Goal: Information Seeking & Learning: Learn about a topic

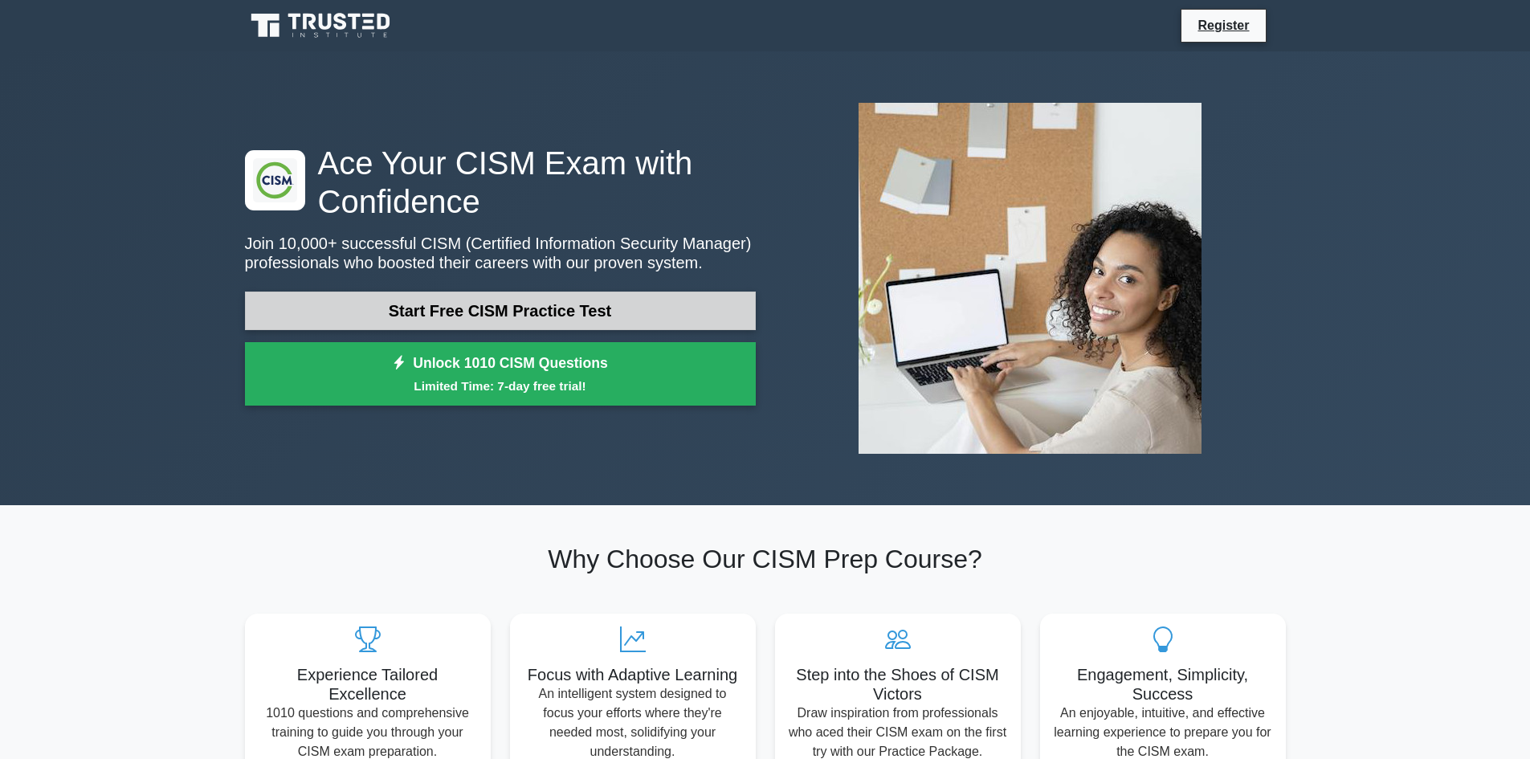
click at [570, 306] on link "Start Free CISM Practice Test" at bounding box center [500, 311] width 511 height 39
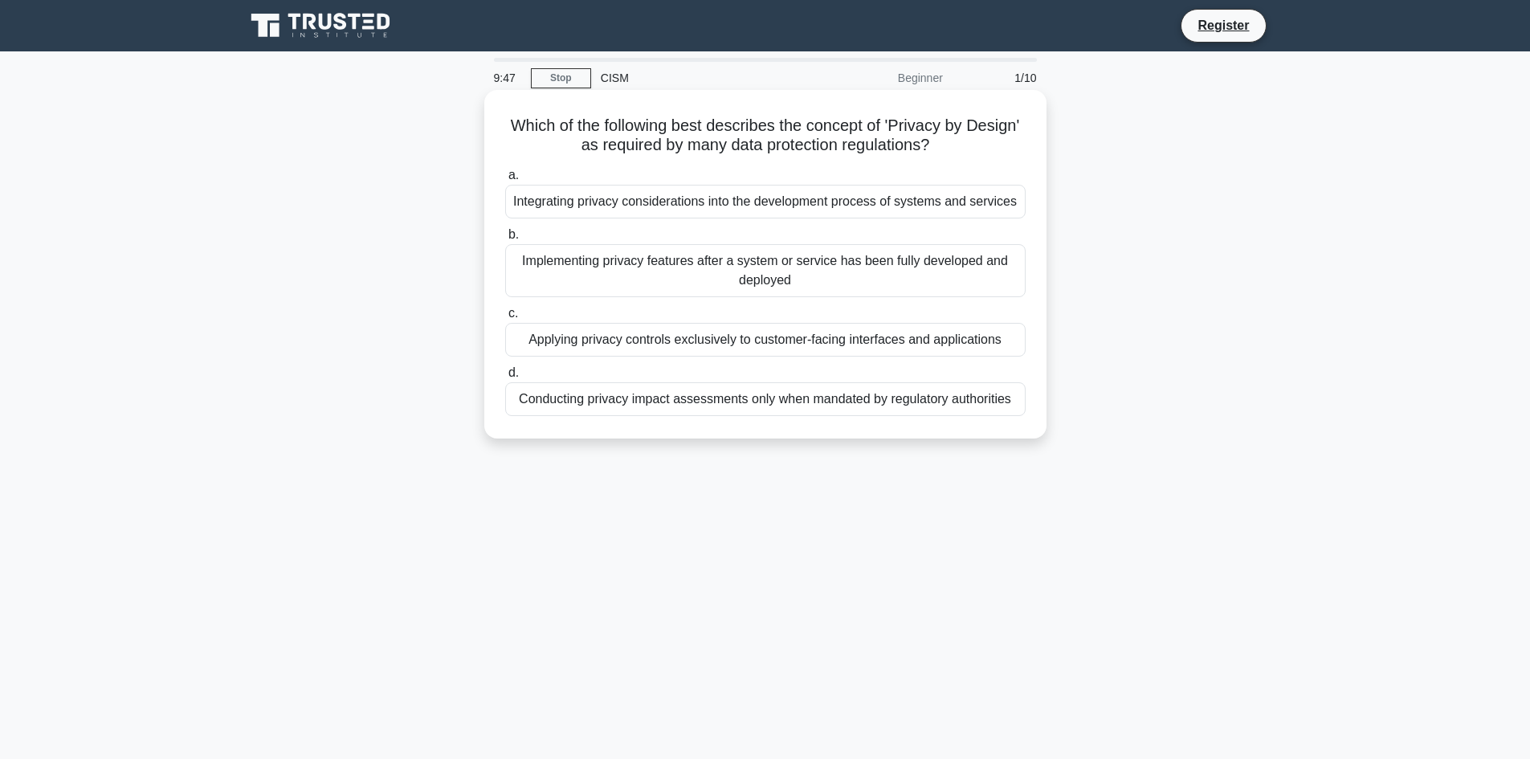
click at [857, 201] on div "Integrating privacy considerations into the development process of systems and …" at bounding box center [765, 202] width 520 height 34
click at [505, 181] on input "a. Integrating privacy considerations into the development process of systems a…" at bounding box center [505, 175] width 0 height 10
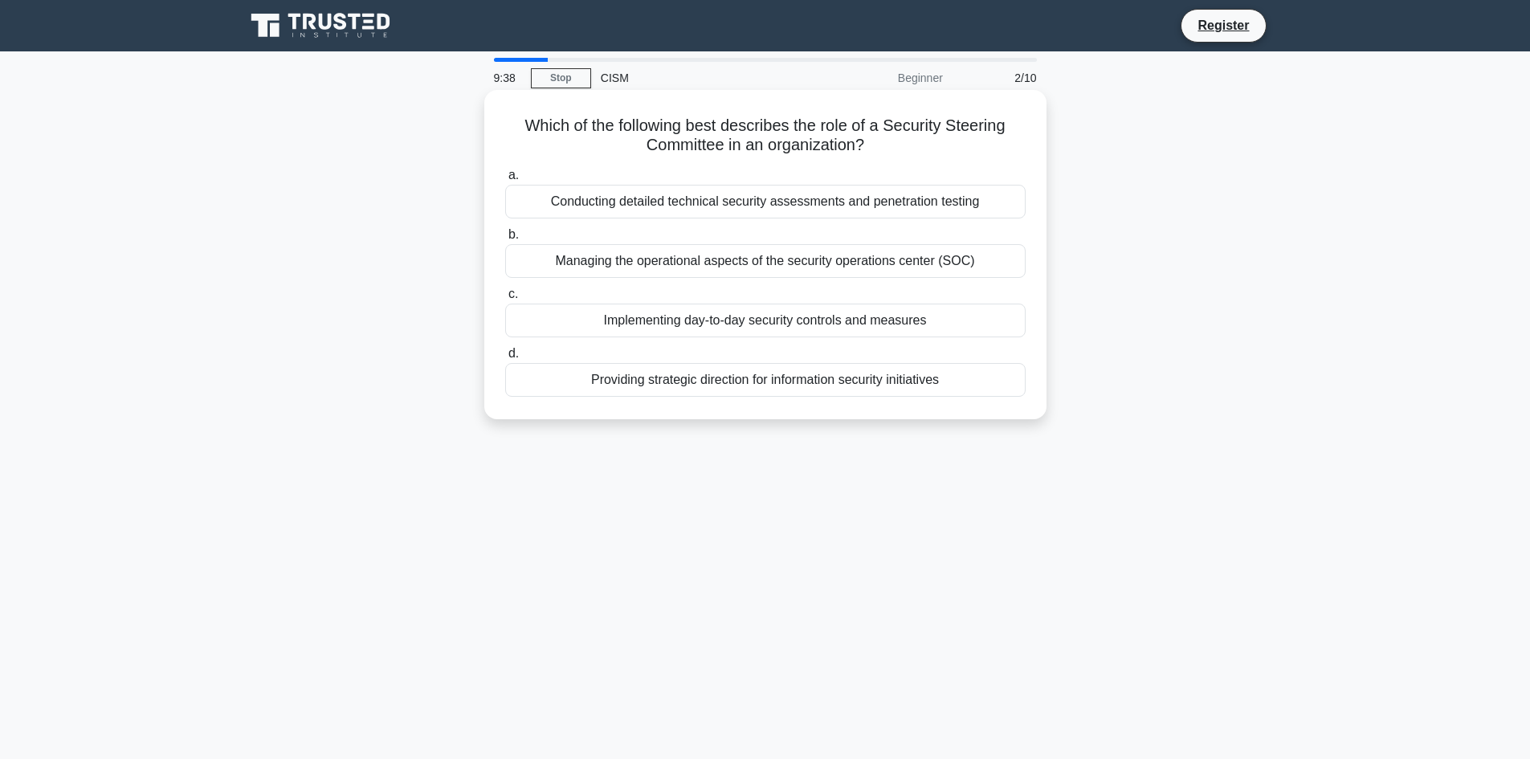
click at [780, 385] on div "Providing strategic direction for information security initiatives" at bounding box center [765, 380] width 520 height 34
click at [505, 359] on input "d. Providing strategic direction for information security initiatives" at bounding box center [505, 354] width 0 height 10
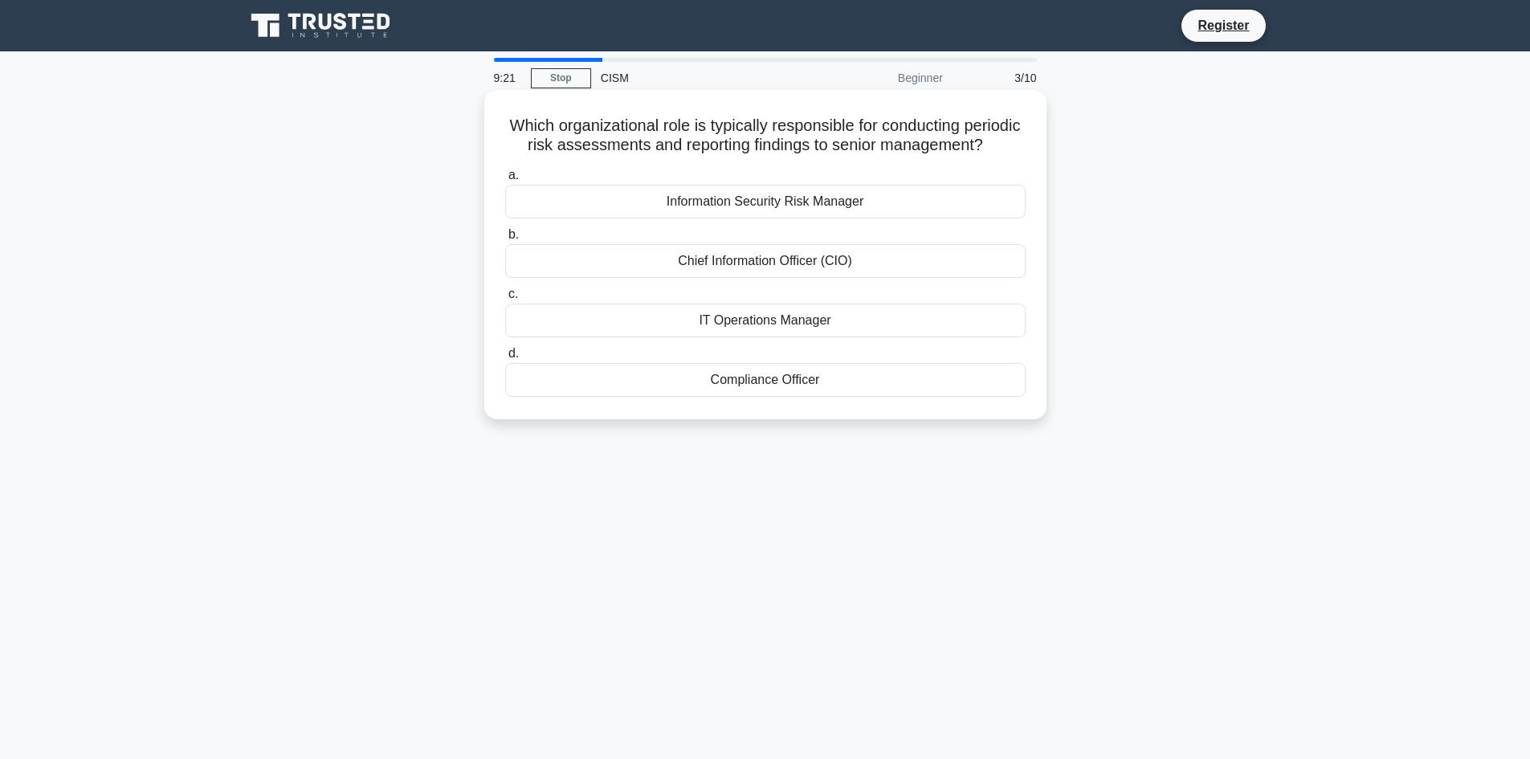
click at [789, 397] on div "Compliance Officer" at bounding box center [765, 380] width 520 height 34
click at [505, 359] on input "d. Compliance Officer" at bounding box center [505, 354] width 0 height 10
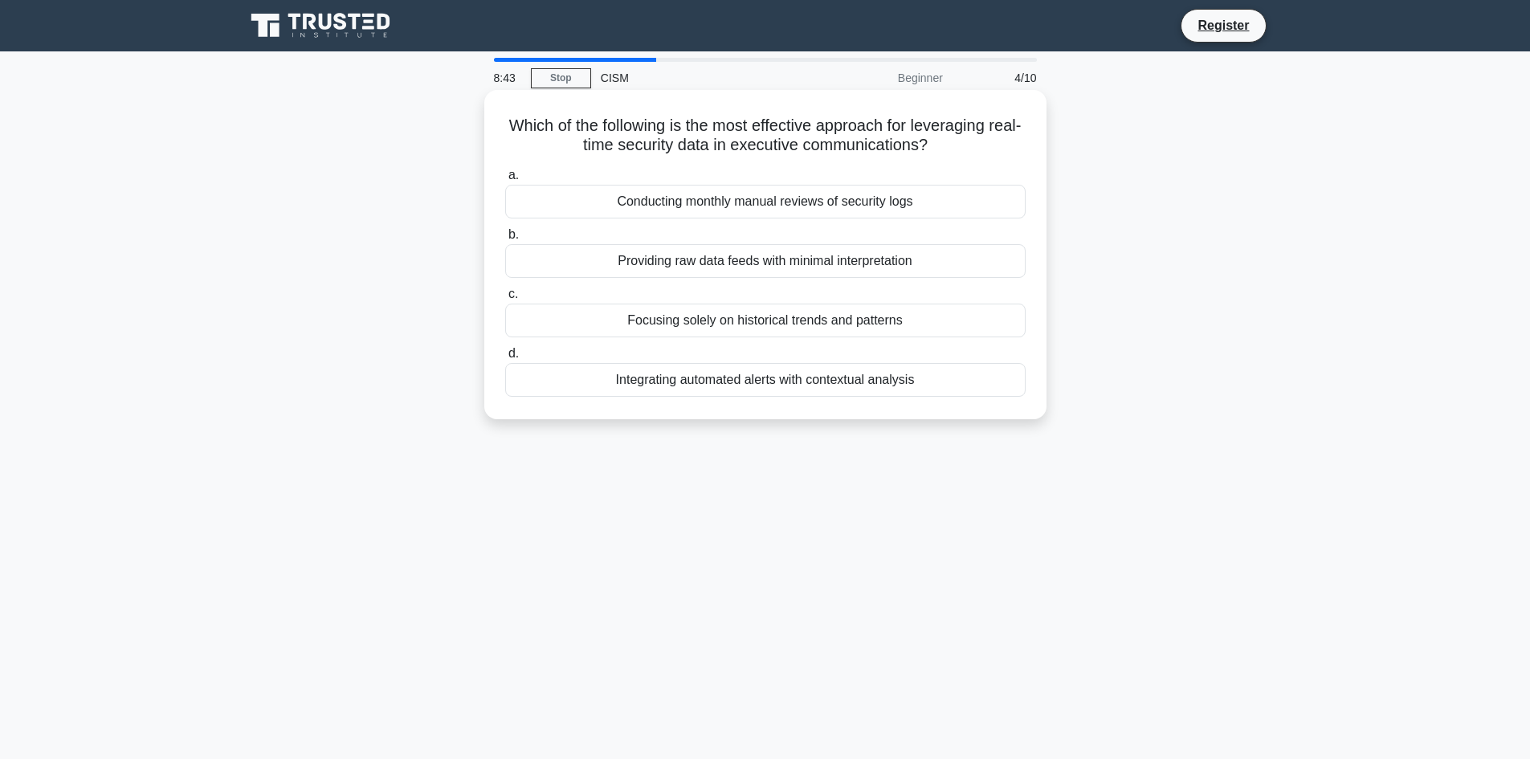
click at [814, 383] on div "Integrating automated alerts with contextual analysis" at bounding box center [765, 380] width 520 height 34
click at [505, 359] on input "d. Integrating automated alerts with contextual analysis" at bounding box center [505, 354] width 0 height 10
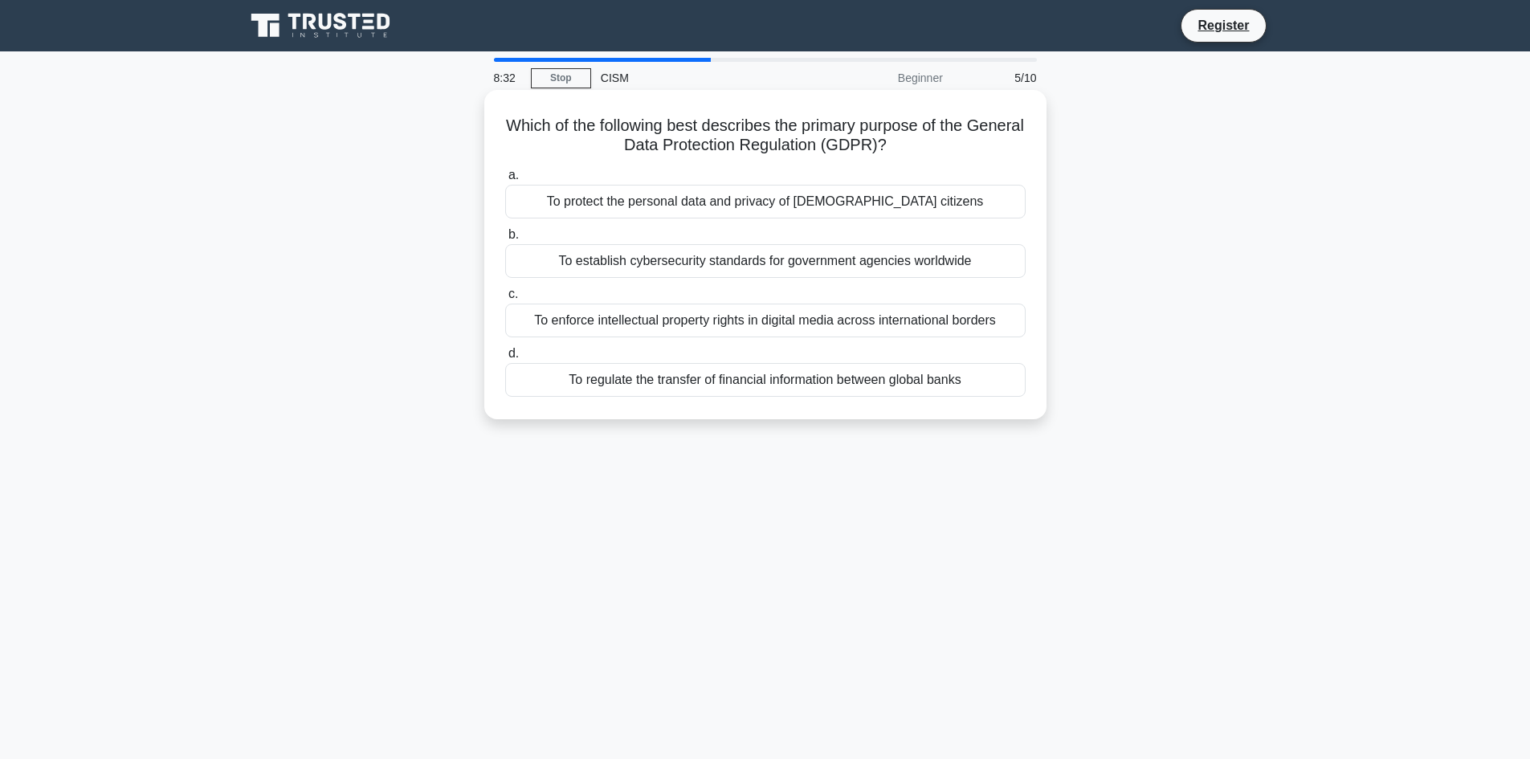
click at [853, 197] on div "To protect the personal data and privacy of EU citizens" at bounding box center [765, 202] width 520 height 34
click at [505, 181] on input "a. To protect the personal data and privacy of EU citizens" at bounding box center [505, 175] width 0 height 10
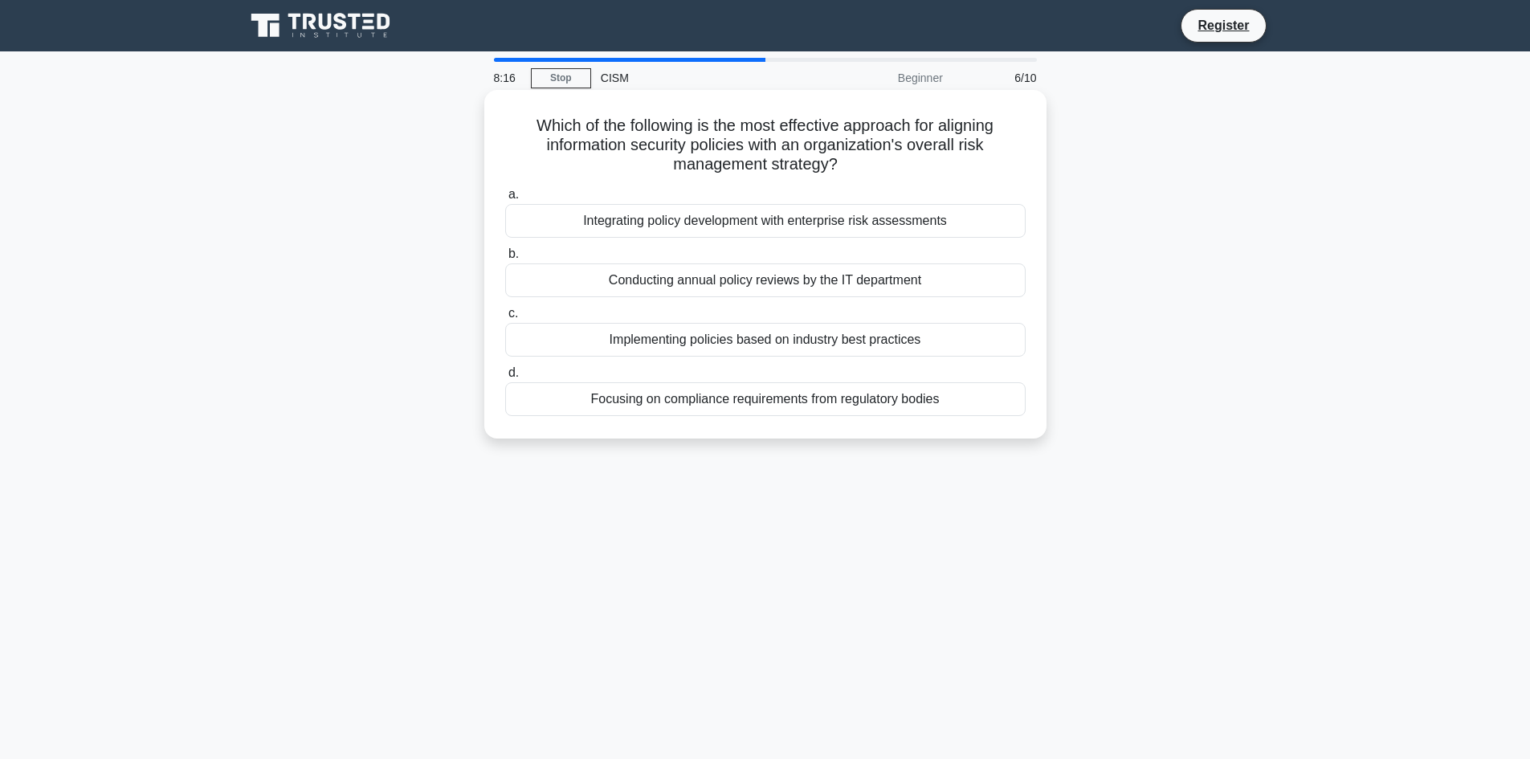
click at [726, 220] on div "Integrating policy development with enterprise risk assessments" at bounding box center [765, 221] width 520 height 34
click at [505, 200] on input "a. Integrating policy development with enterprise risk assessments" at bounding box center [505, 195] width 0 height 10
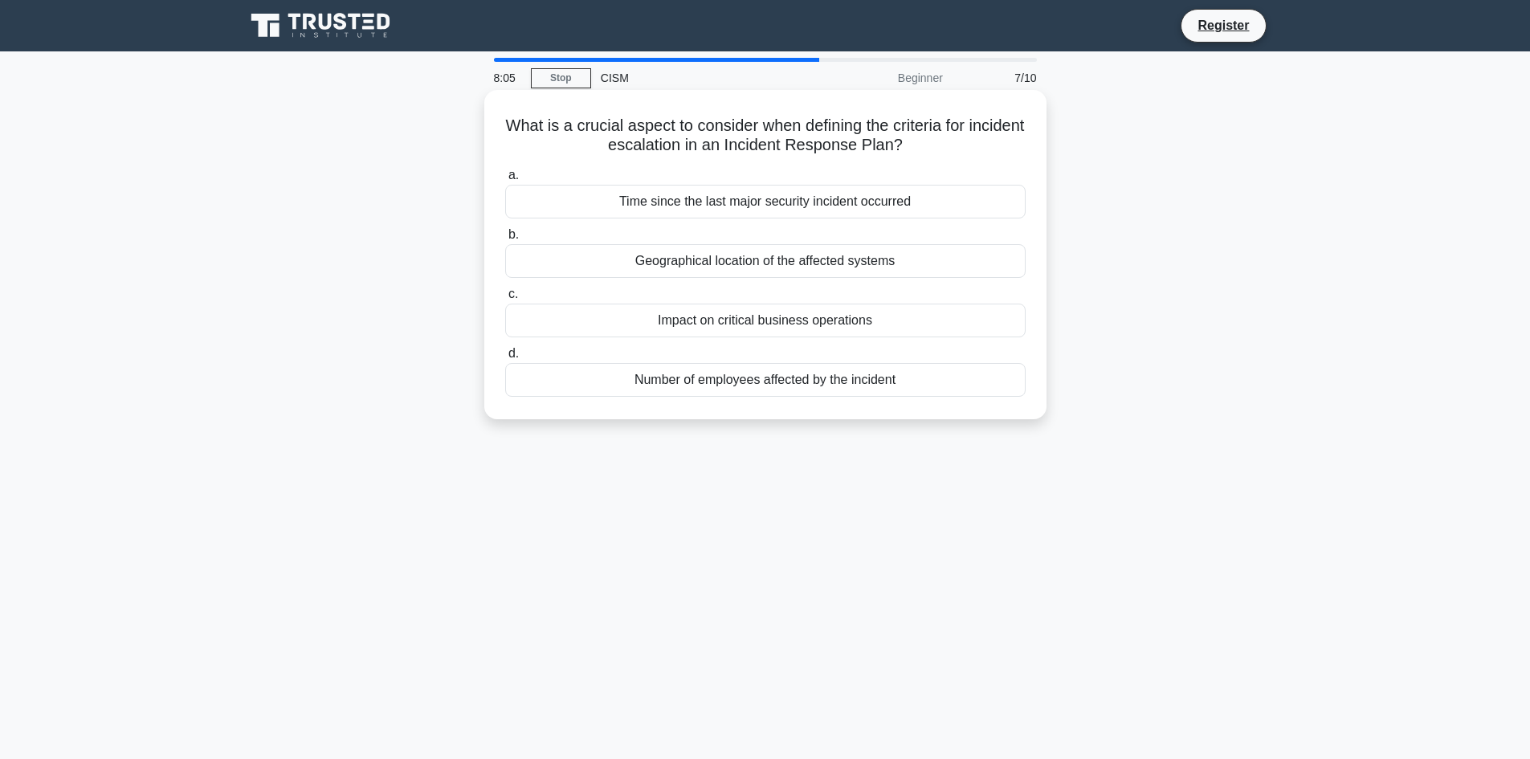
click at [763, 320] on div "Impact on critical business operations" at bounding box center [765, 321] width 520 height 34
click at [505, 300] on input "c. Impact on critical business operations" at bounding box center [505, 294] width 0 height 10
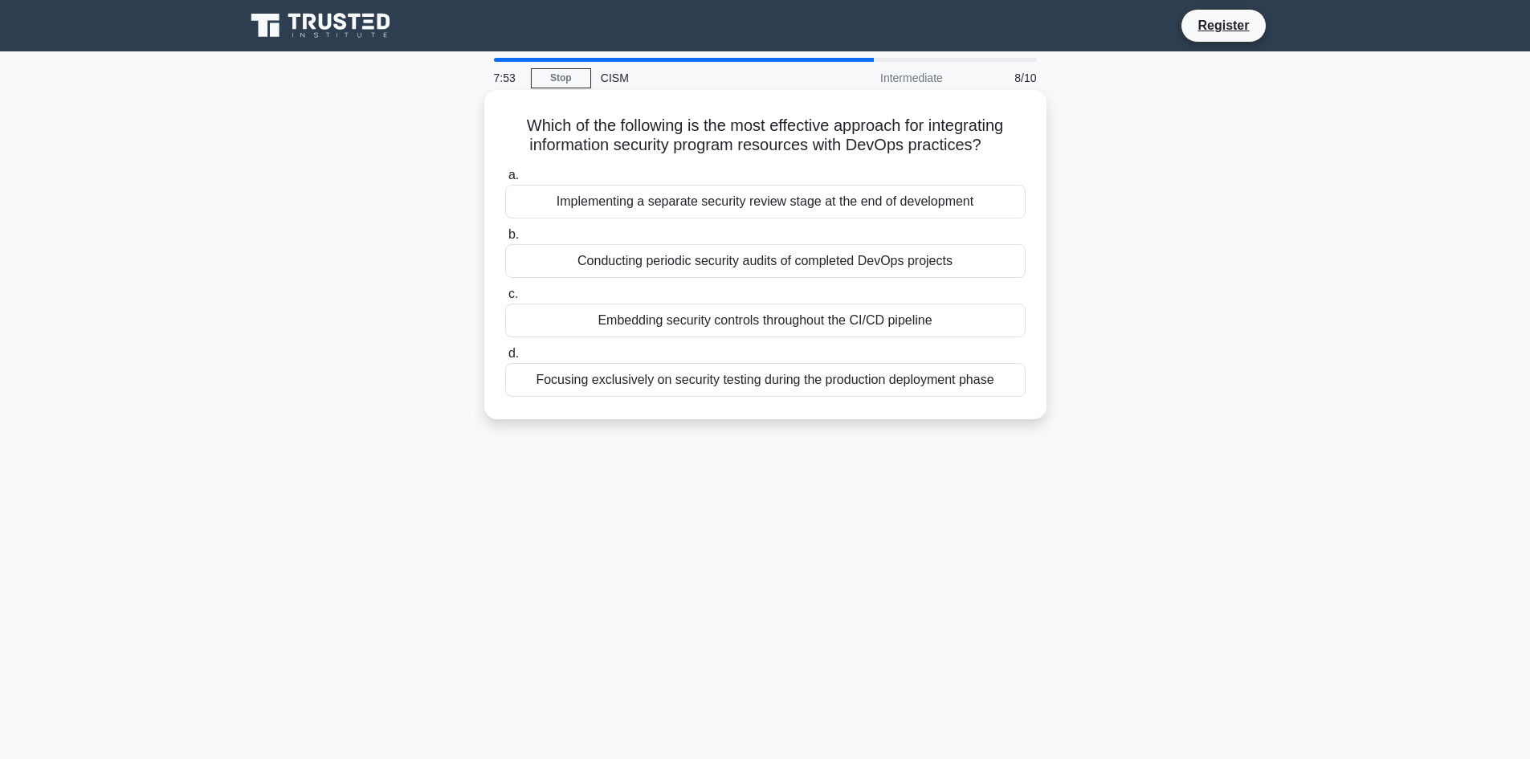
click at [732, 323] on div "Embedding security controls throughout the CI/CD pipeline" at bounding box center [765, 321] width 520 height 34
click at [505, 300] on input "c. Embedding security controls throughout the CI/CD pipeline" at bounding box center [505, 294] width 0 height 10
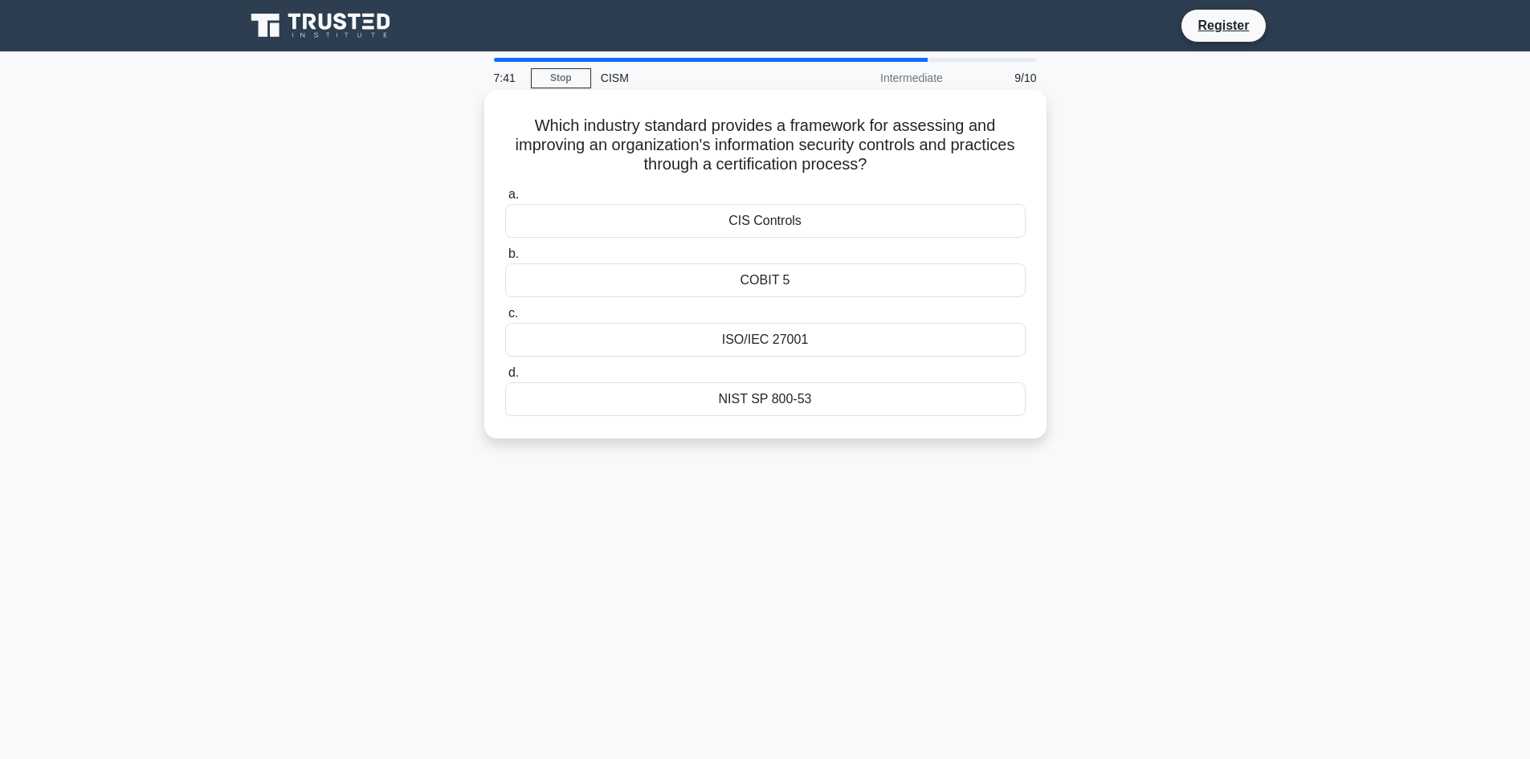
click at [777, 338] on div "ISO/IEC 27001" at bounding box center [765, 340] width 520 height 34
click at [505, 319] on input "c. ISO/IEC 27001" at bounding box center [505, 313] width 0 height 10
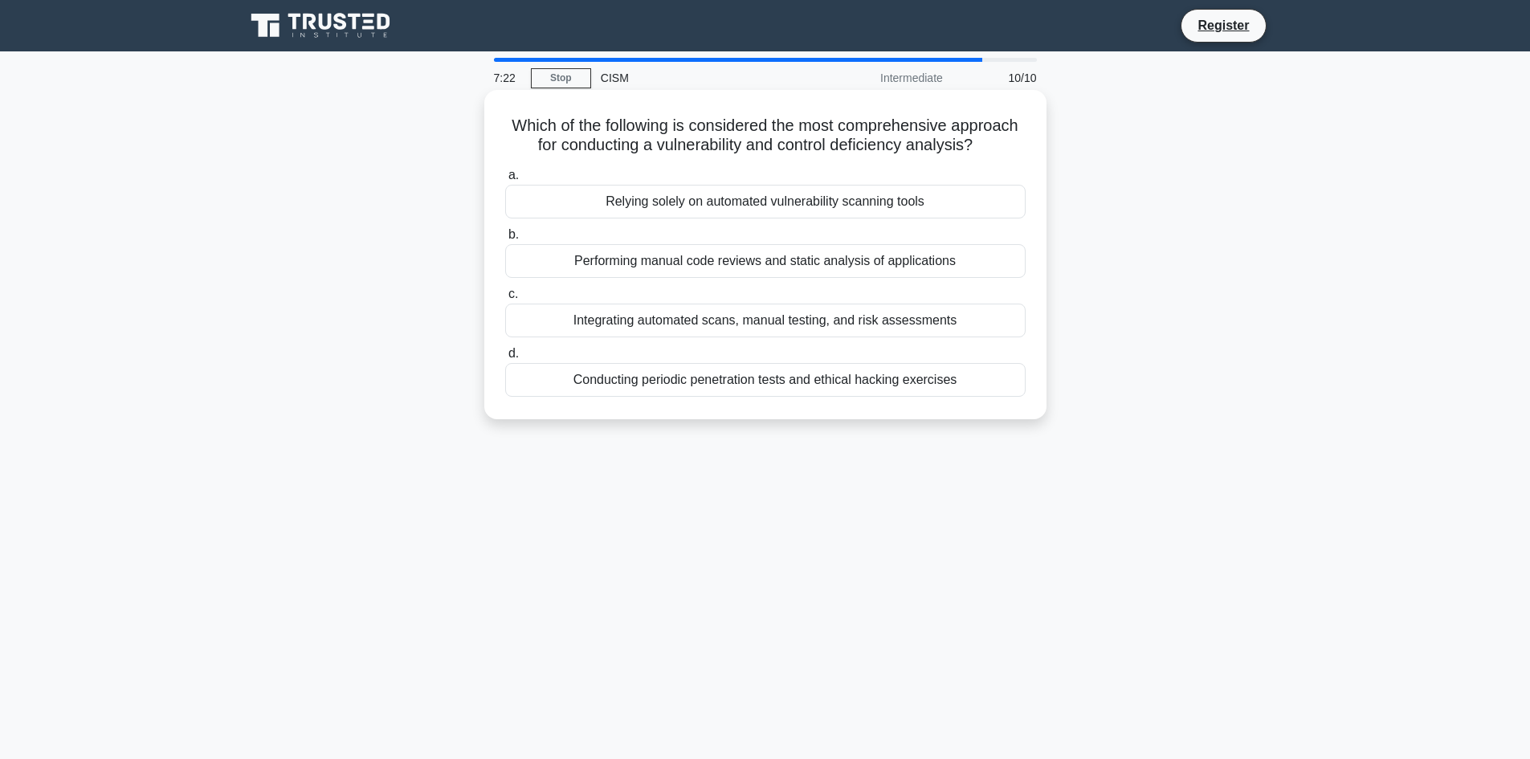
click at [778, 320] on div "Integrating automated scans, manual testing, and risk assessments" at bounding box center [765, 321] width 520 height 34
click at [505, 300] on input "c. Integrating automated scans, manual testing, and risk assessments" at bounding box center [505, 294] width 0 height 10
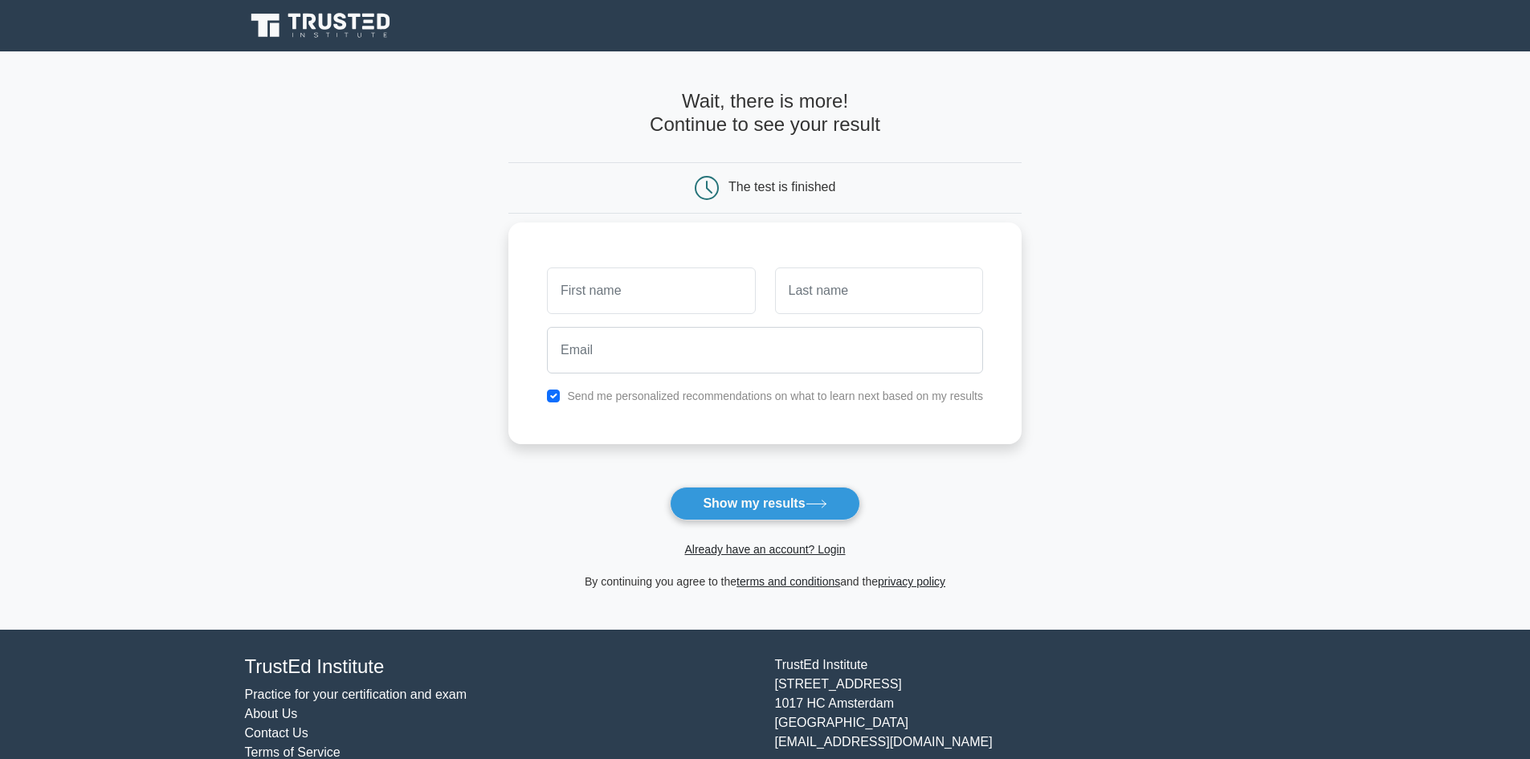
click at [710, 309] on input "text" at bounding box center [651, 290] width 208 height 47
type input "[PERSON_NAME]"
click at [877, 300] on input "text" at bounding box center [879, 290] width 208 height 47
type input "[PERSON_NAME]"
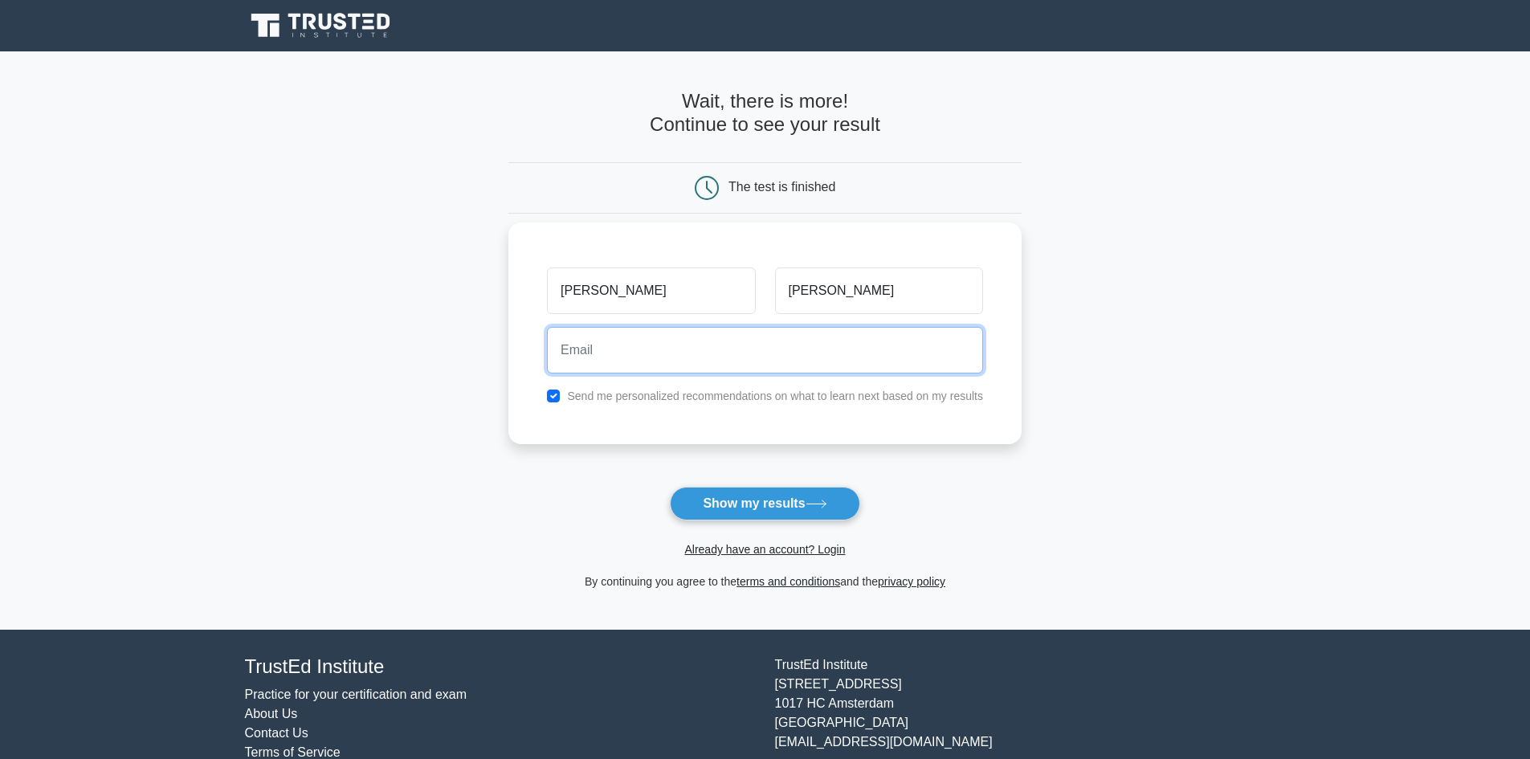
drag, startPoint x: 764, startPoint y: 353, endPoint x: 755, endPoint y: 355, distance: 9.0
click at [763, 354] on input "email" at bounding box center [765, 350] width 436 height 47
type input "wamurgis@gmail.com"
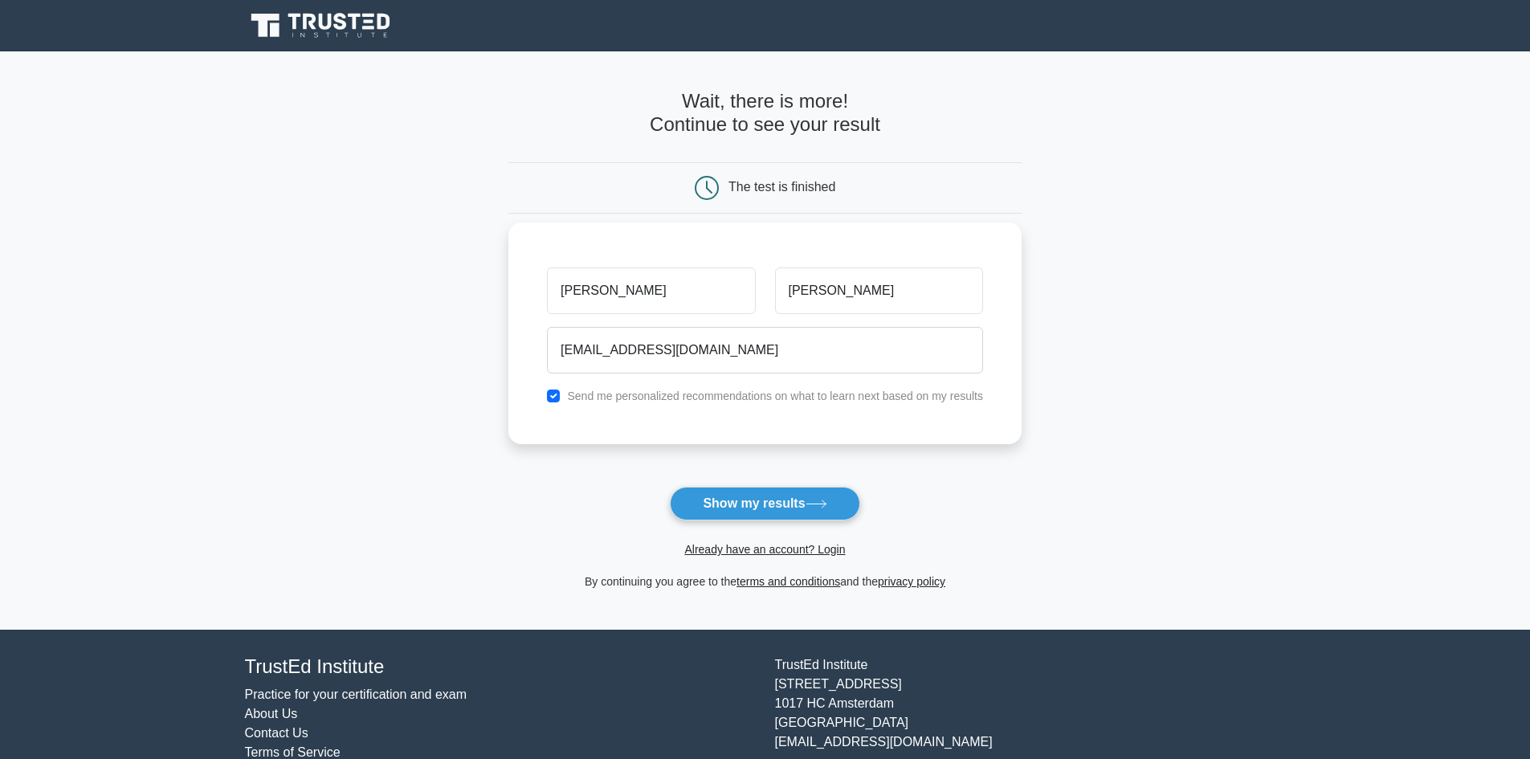
click at [741, 393] on label "Send me personalized recommendations on what to learn next based on my results" at bounding box center [775, 396] width 416 height 13
click at [549, 397] on input "checkbox" at bounding box center [553, 396] width 13 height 13
checkbox input "false"
drag, startPoint x: 756, startPoint y: 502, endPoint x: 863, endPoint y: 502, distance: 106.8
click at [757, 502] on button "Show my results" at bounding box center [765, 504] width 190 height 34
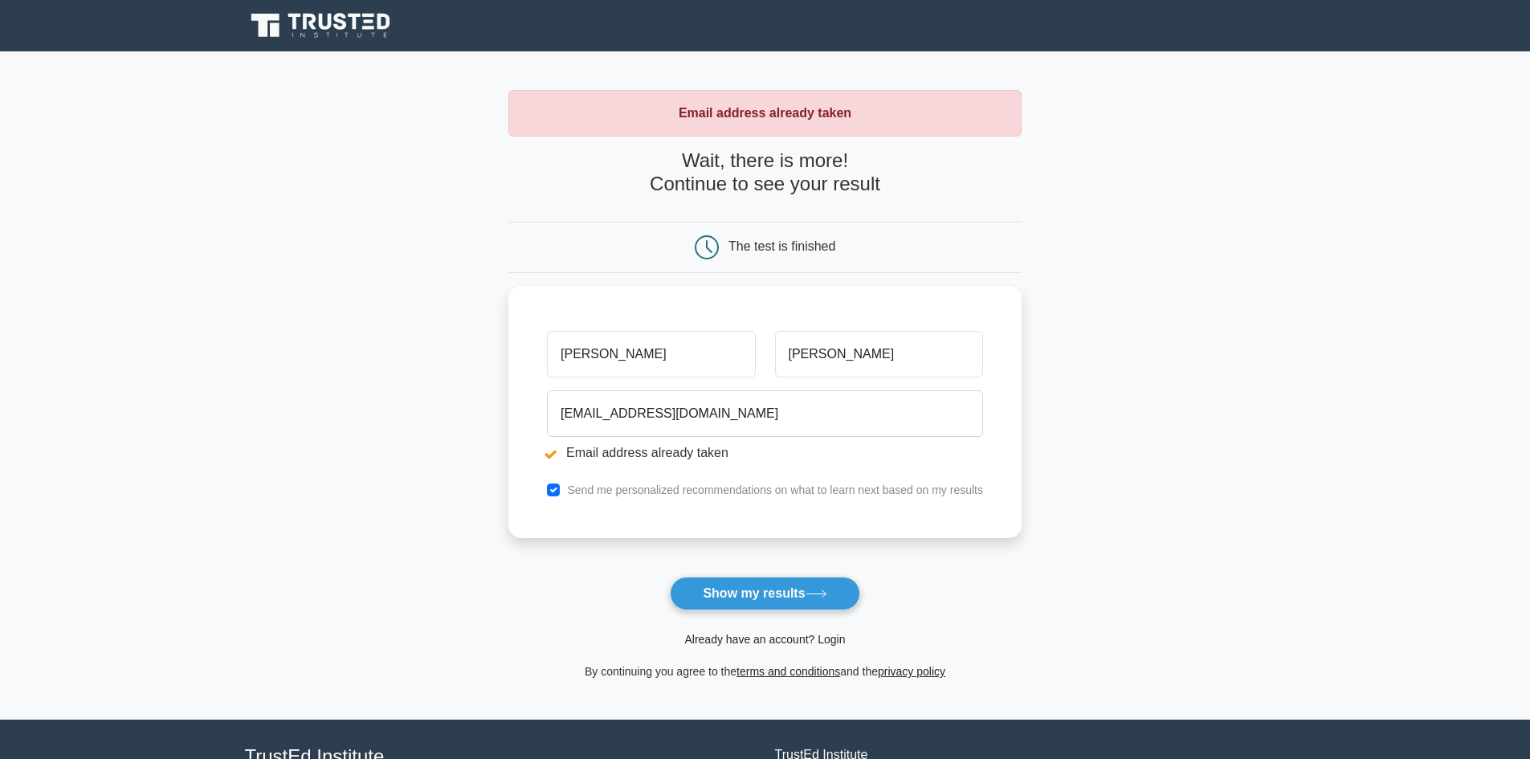
click at [740, 640] on link "Already have an account? Login" at bounding box center [764, 639] width 161 height 13
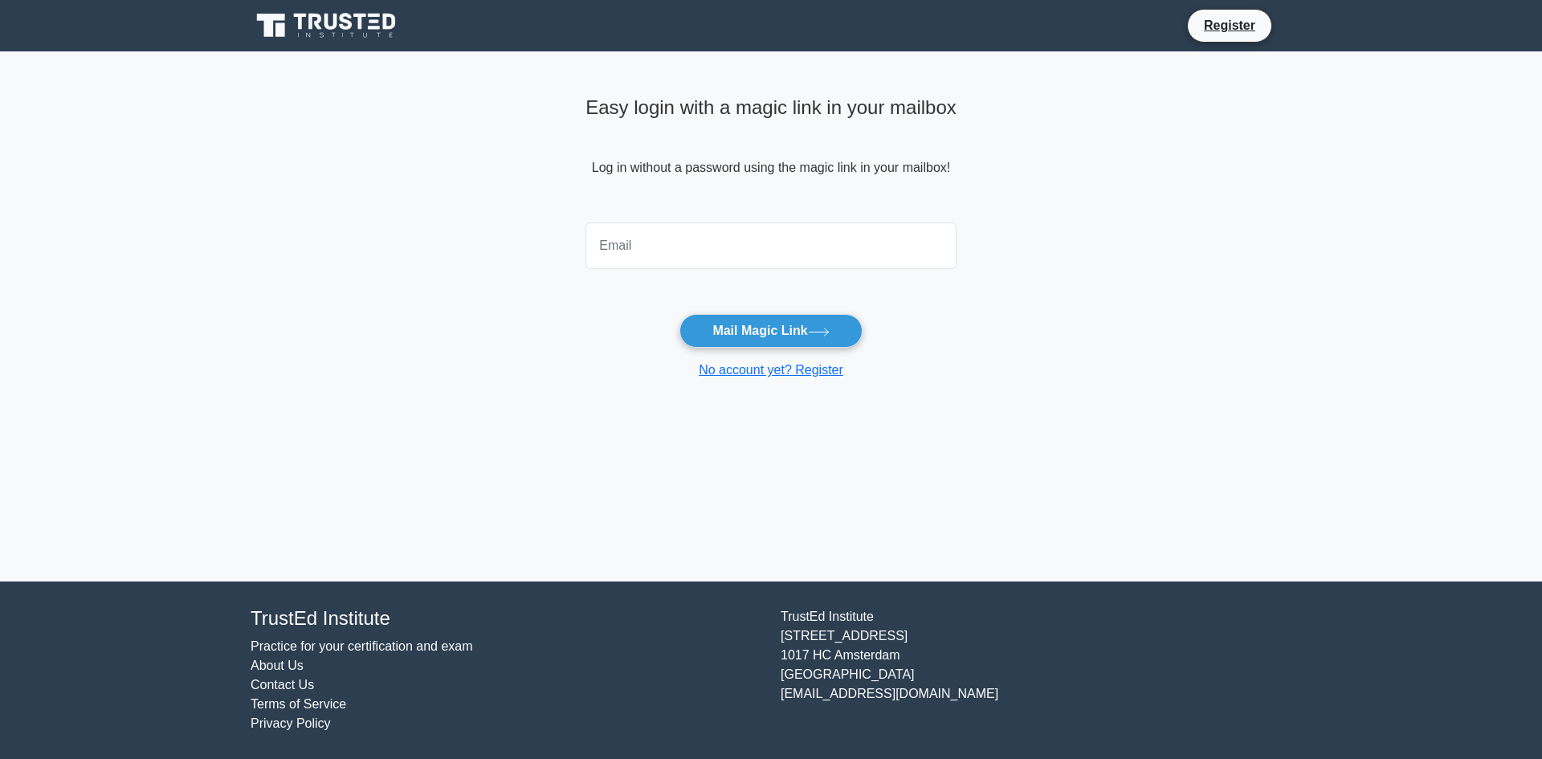
click at [716, 243] on input "email" at bounding box center [770, 245] width 371 height 47
type input "wamurgis@gmail.com"
click at [765, 329] on button "Mail Magic Link" at bounding box center [770, 331] width 182 height 34
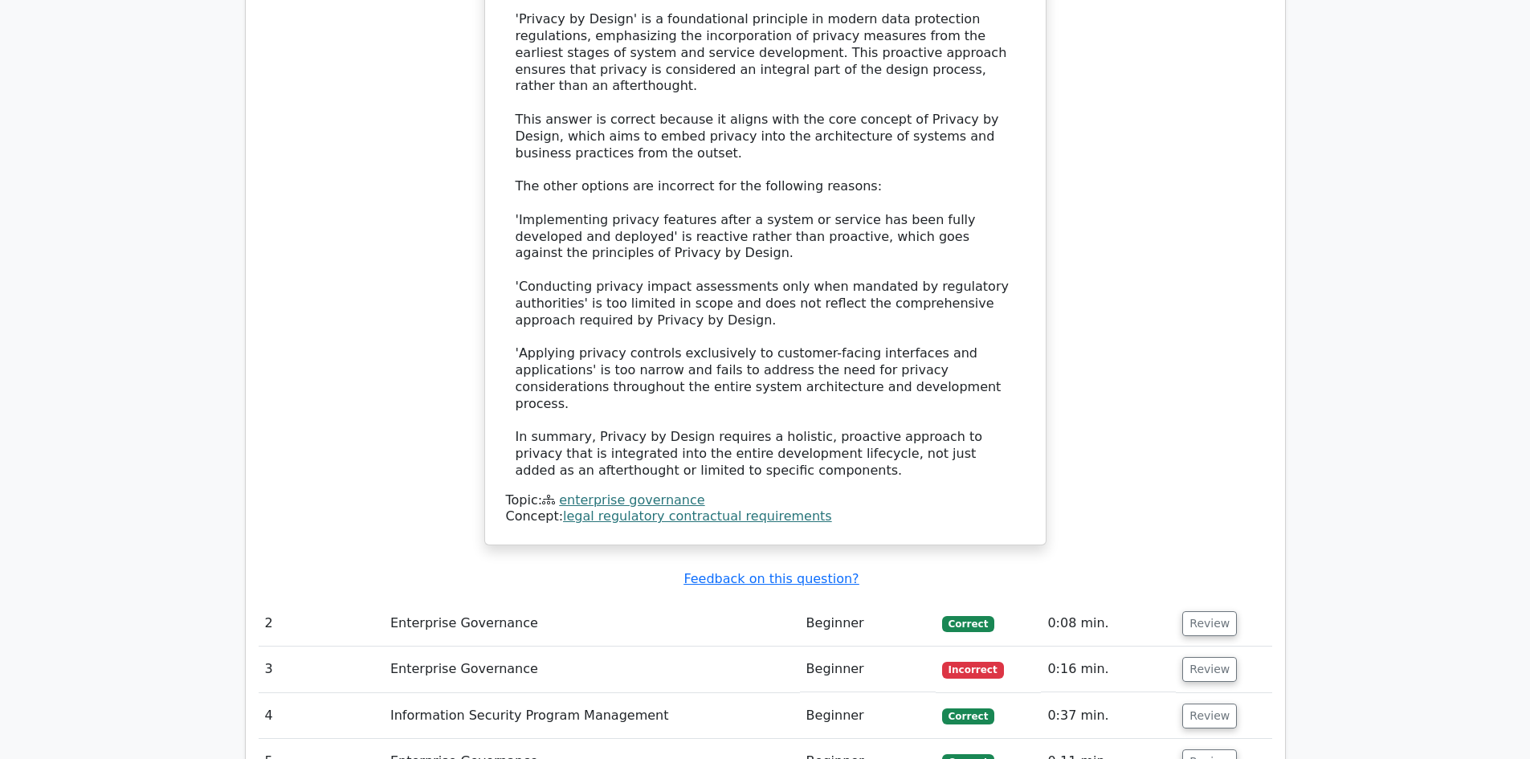
scroll to position [2008, 0]
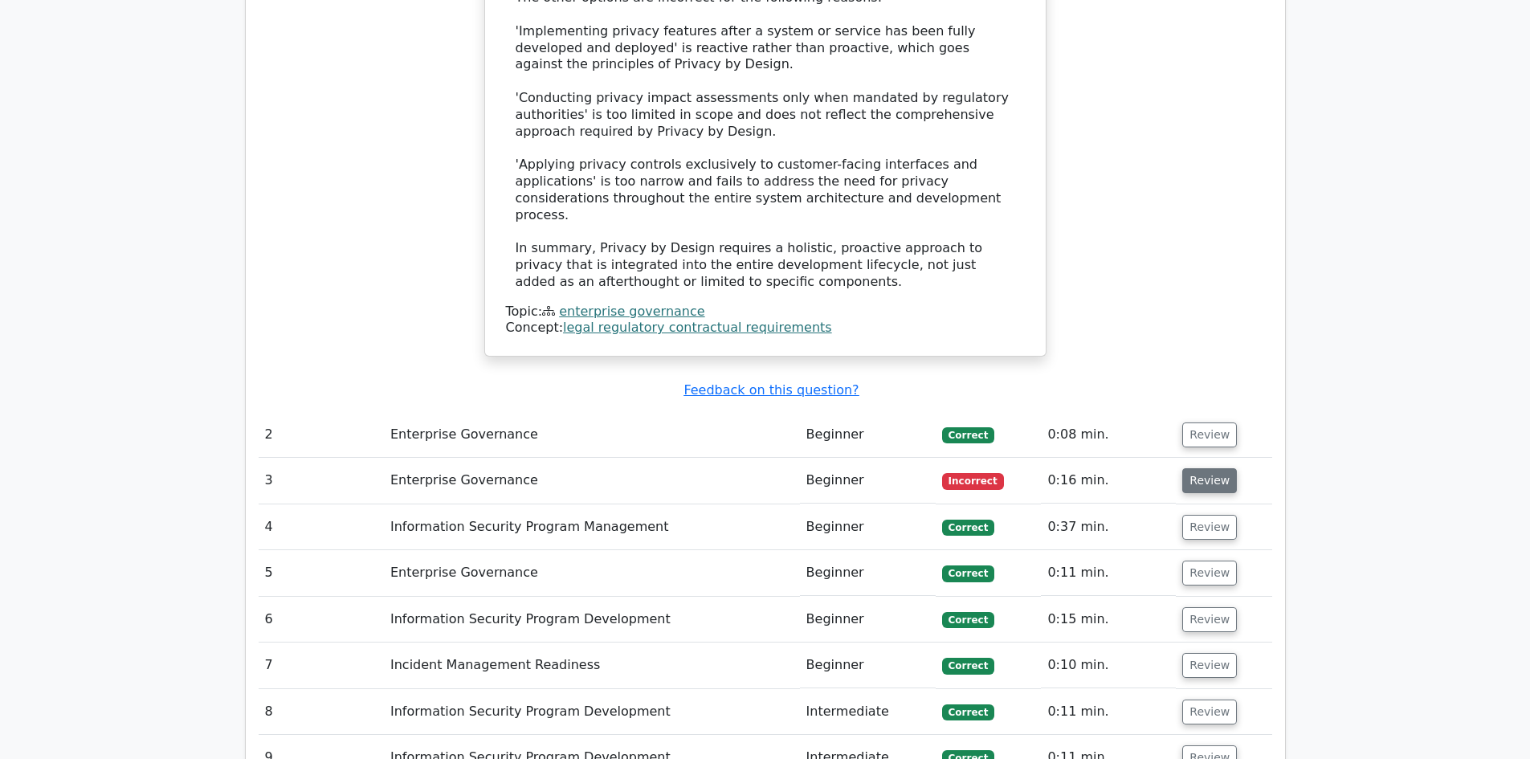
click at [1209, 468] on button "Review" at bounding box center [1209, 480] width 55 height 25
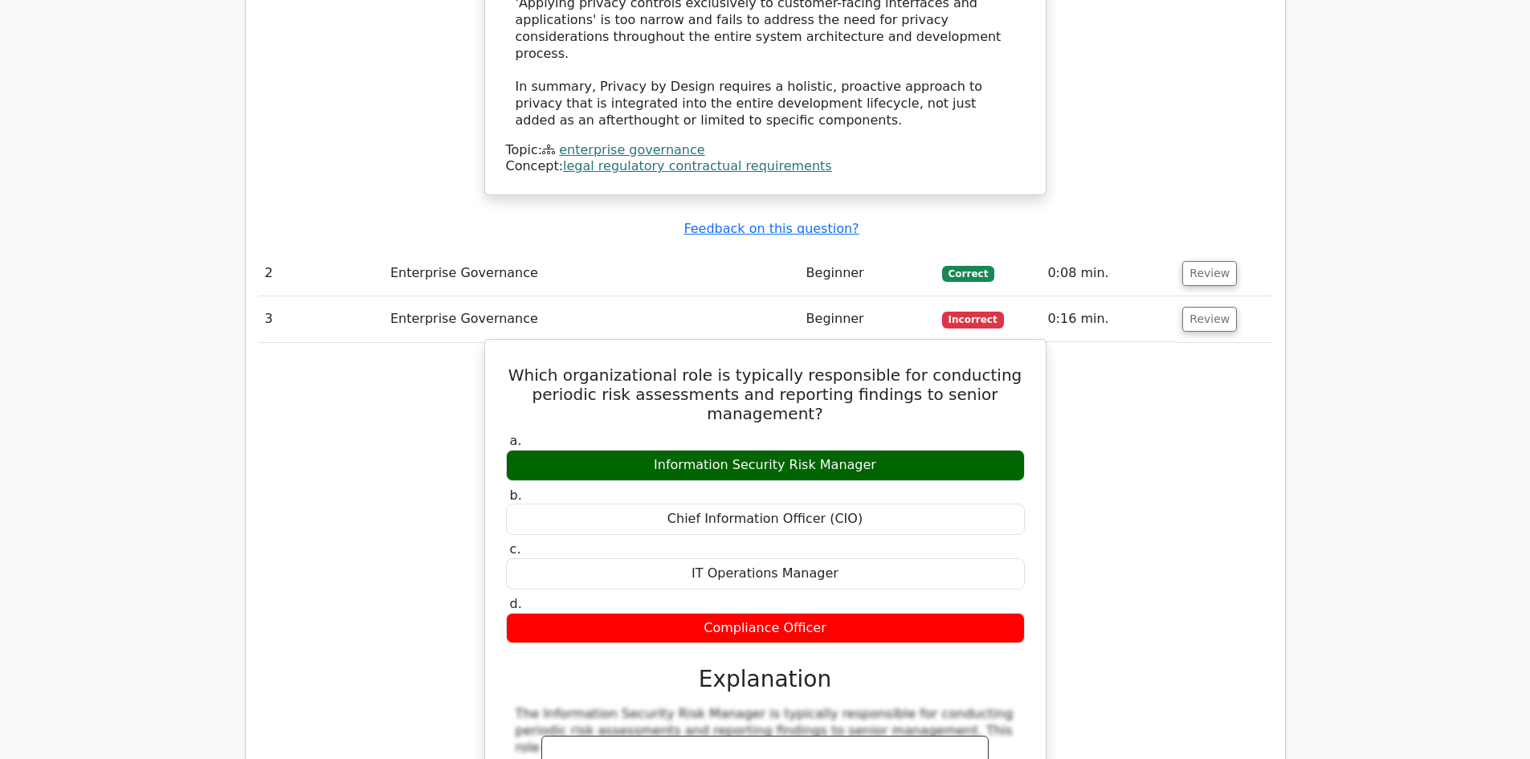
scroll to position [2168, 0]
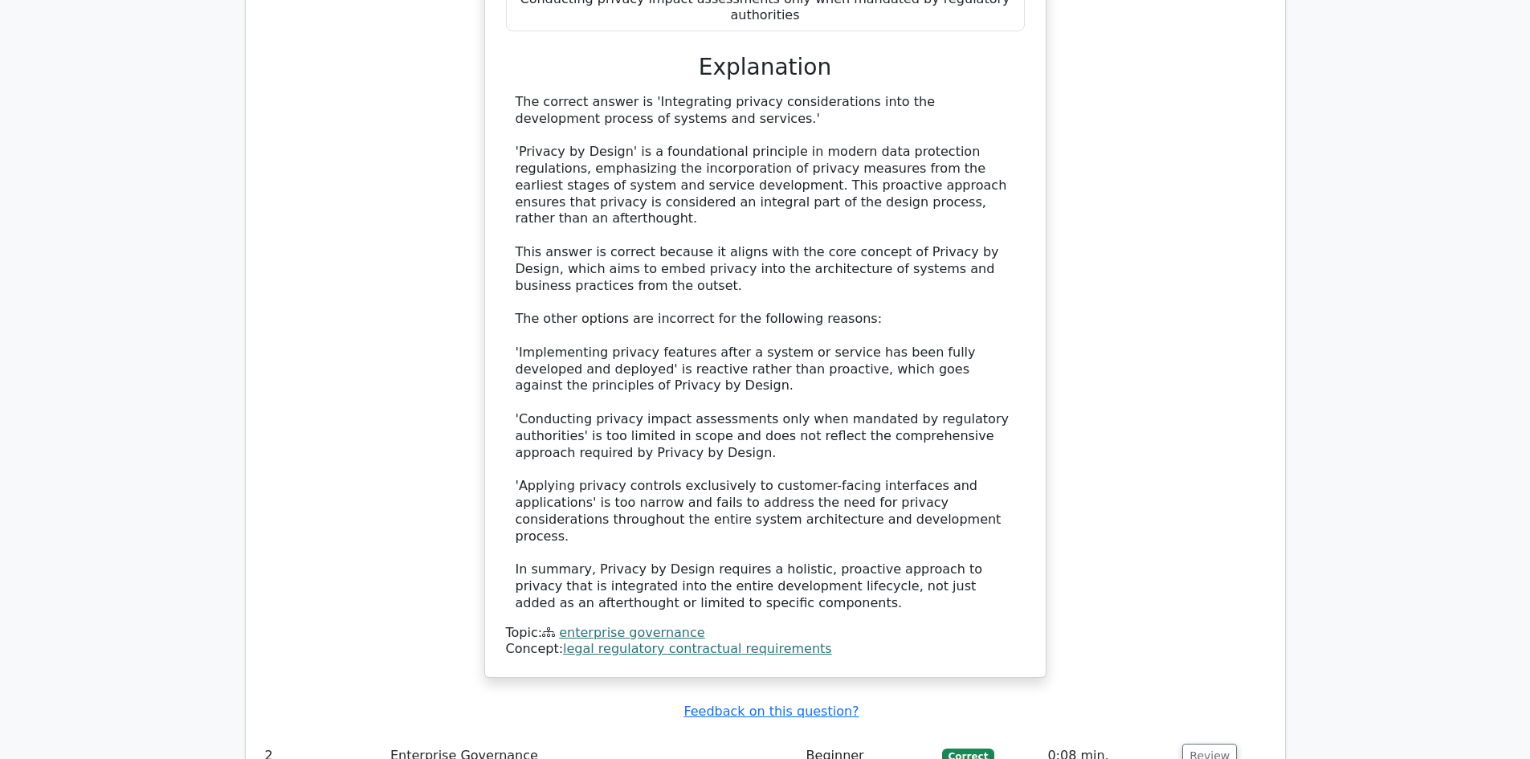
click at [1180, 263] on div "Which of the following best describes the concept of 'Privacy by Design' as req…" at bounding box center [766, 189] width 1014 height 1018
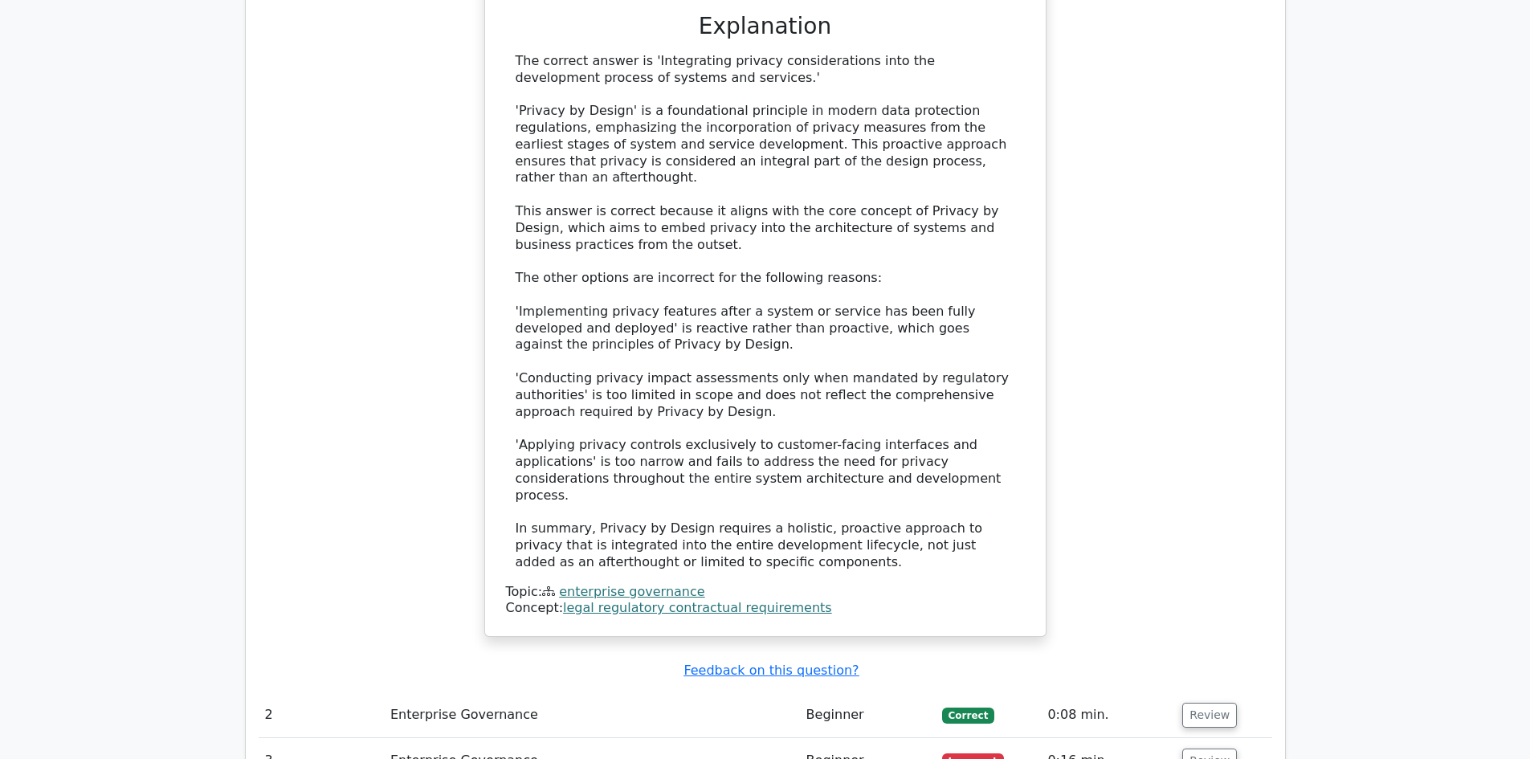
scroll to position [1847, 0]
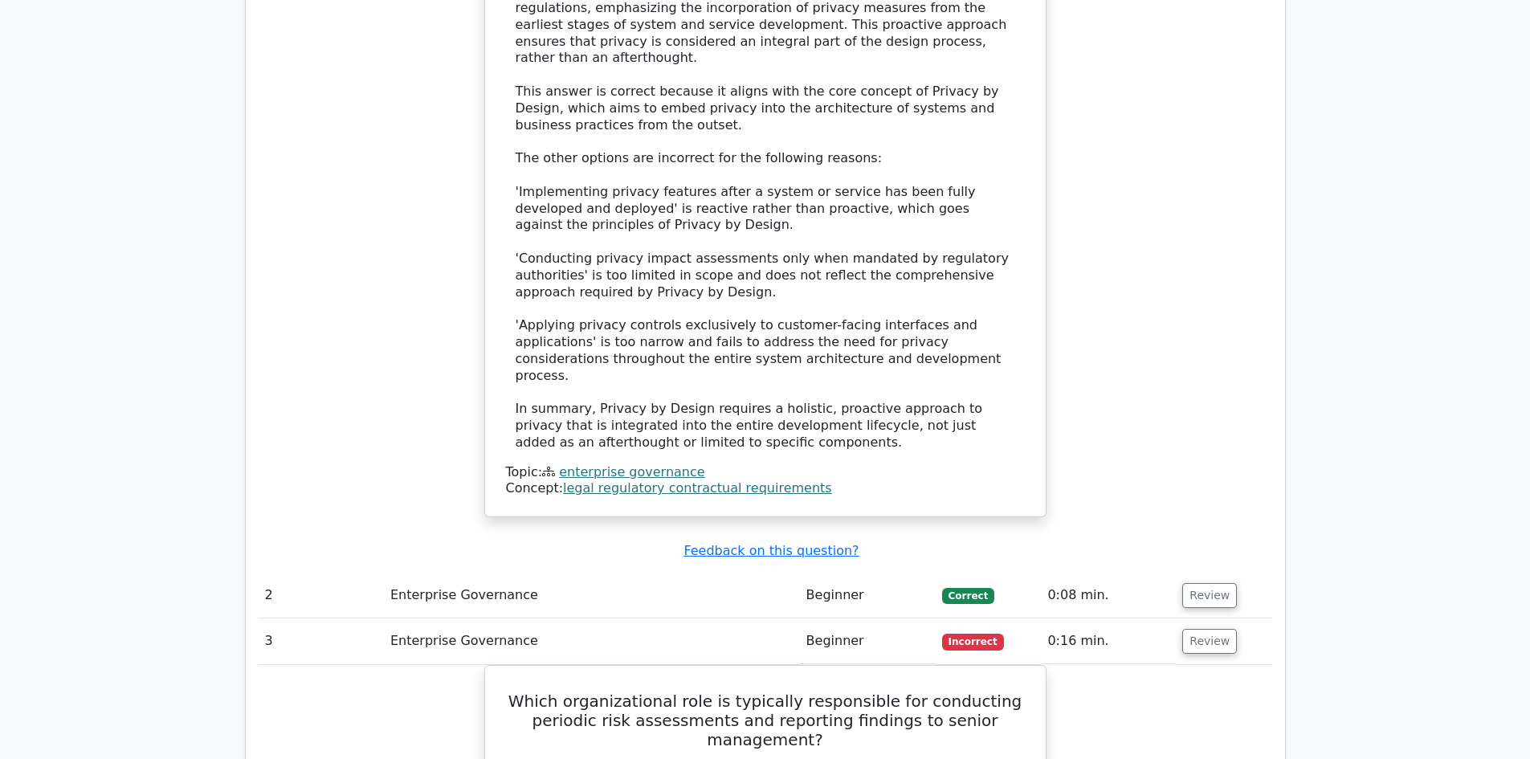
click at [424, 618] on td "Enterprise Governance" at bounding box center [592, 641] width 416 height 46
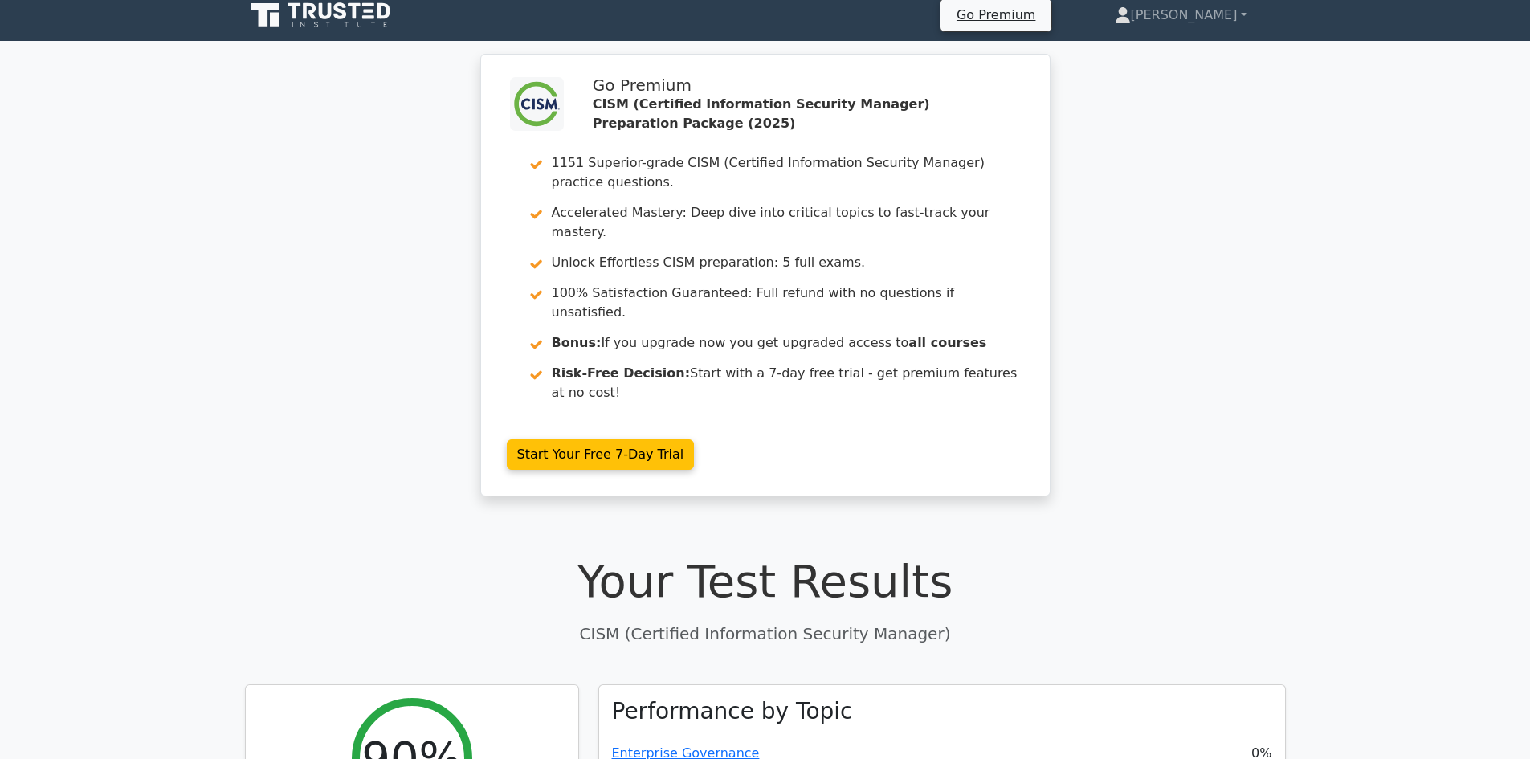
scroll to position [0, 0]
